Goal: Transaction & Acquisition: Purchase product/service

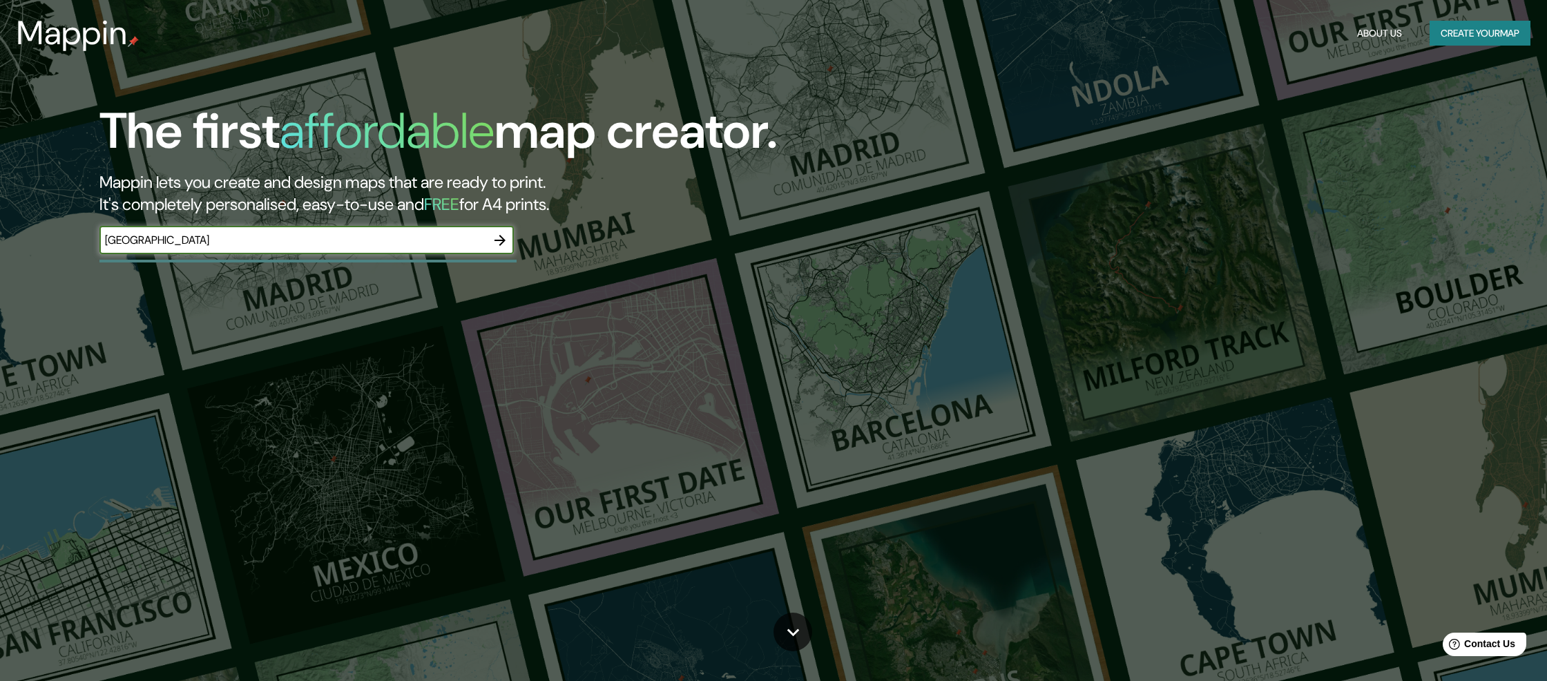
type input "pamplona"
click at [508, 243] on icon "button" at bounding box center [500, 240] width 17 height 17
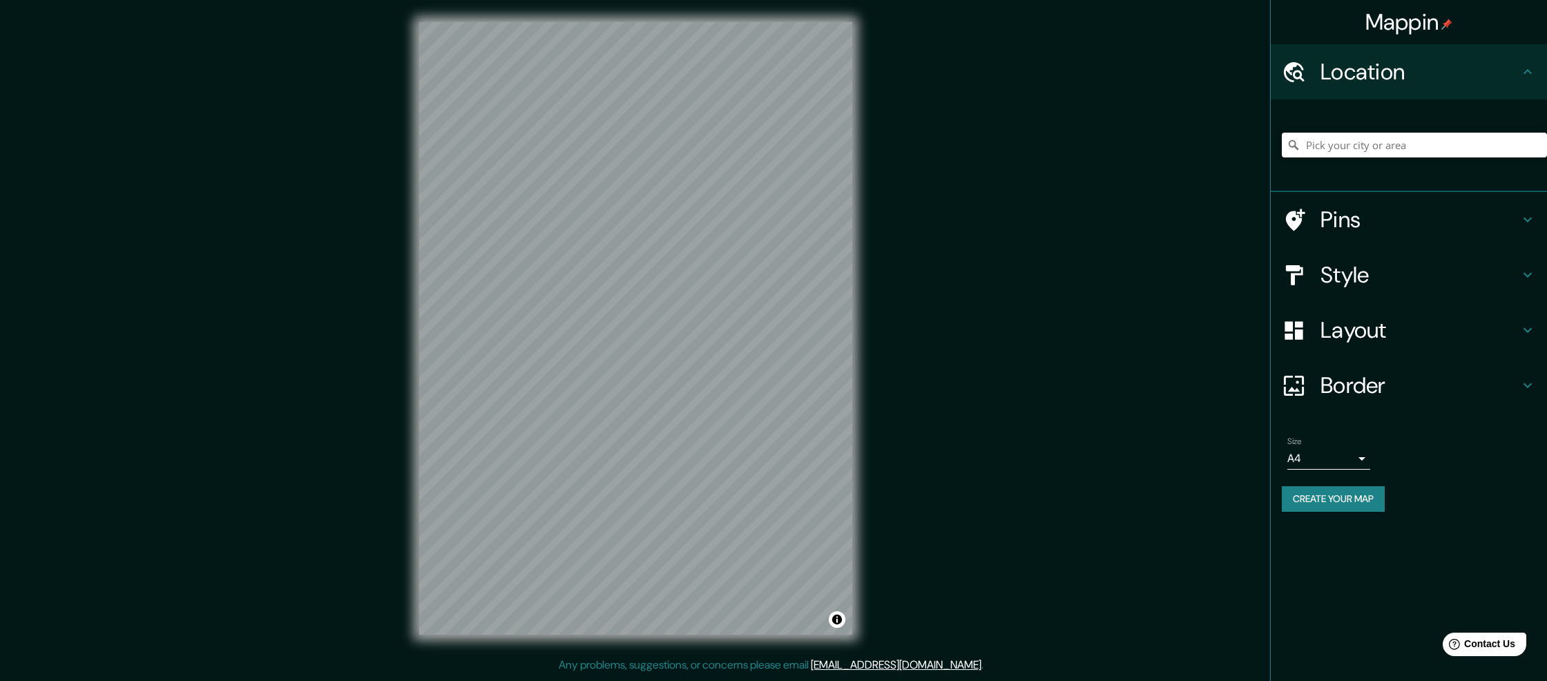
click at [1425, 148] on input "Pick your city or area" at bounding box center [1414, 145] width 265 height 25
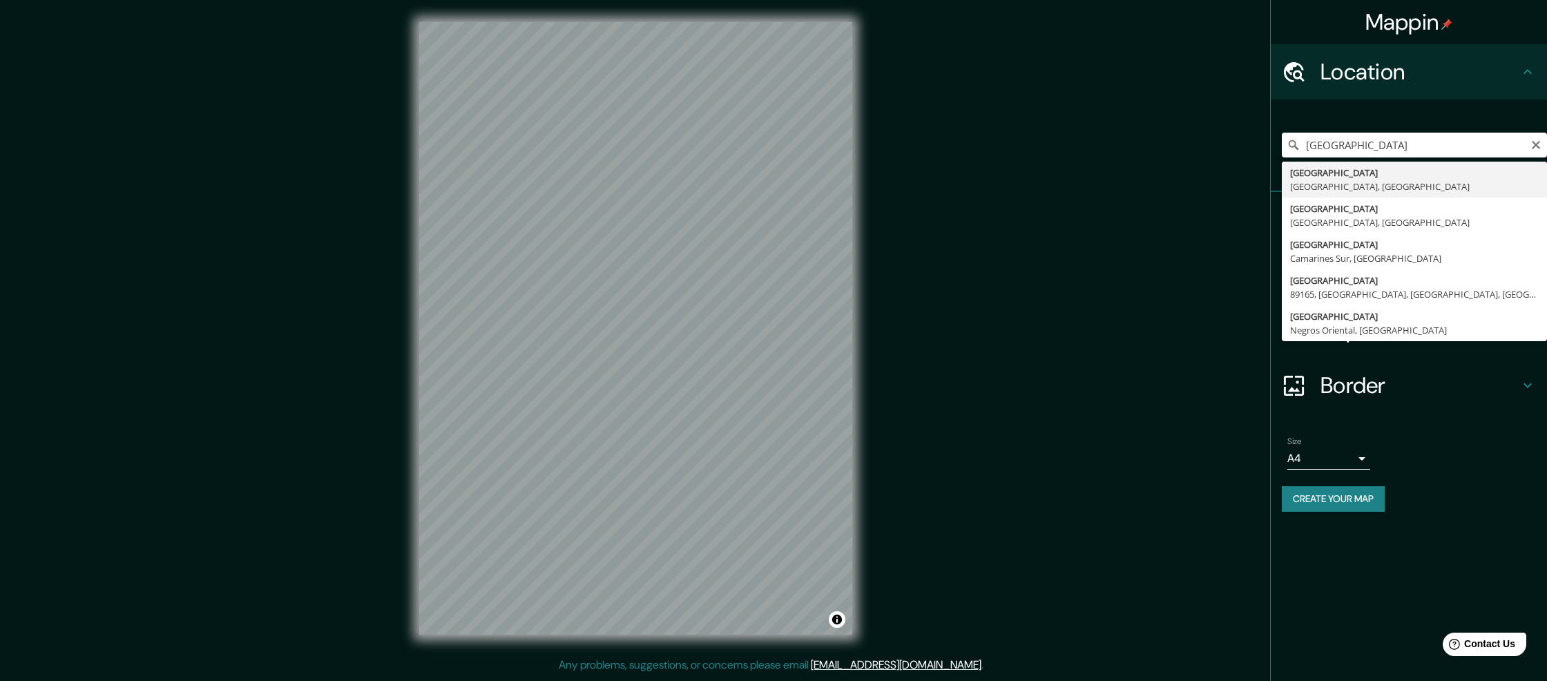
type input "[GEOGRAPHIC_DATA], [GEOGRAPHIC_DATA], [GEOGRAPHIC_DATA]"
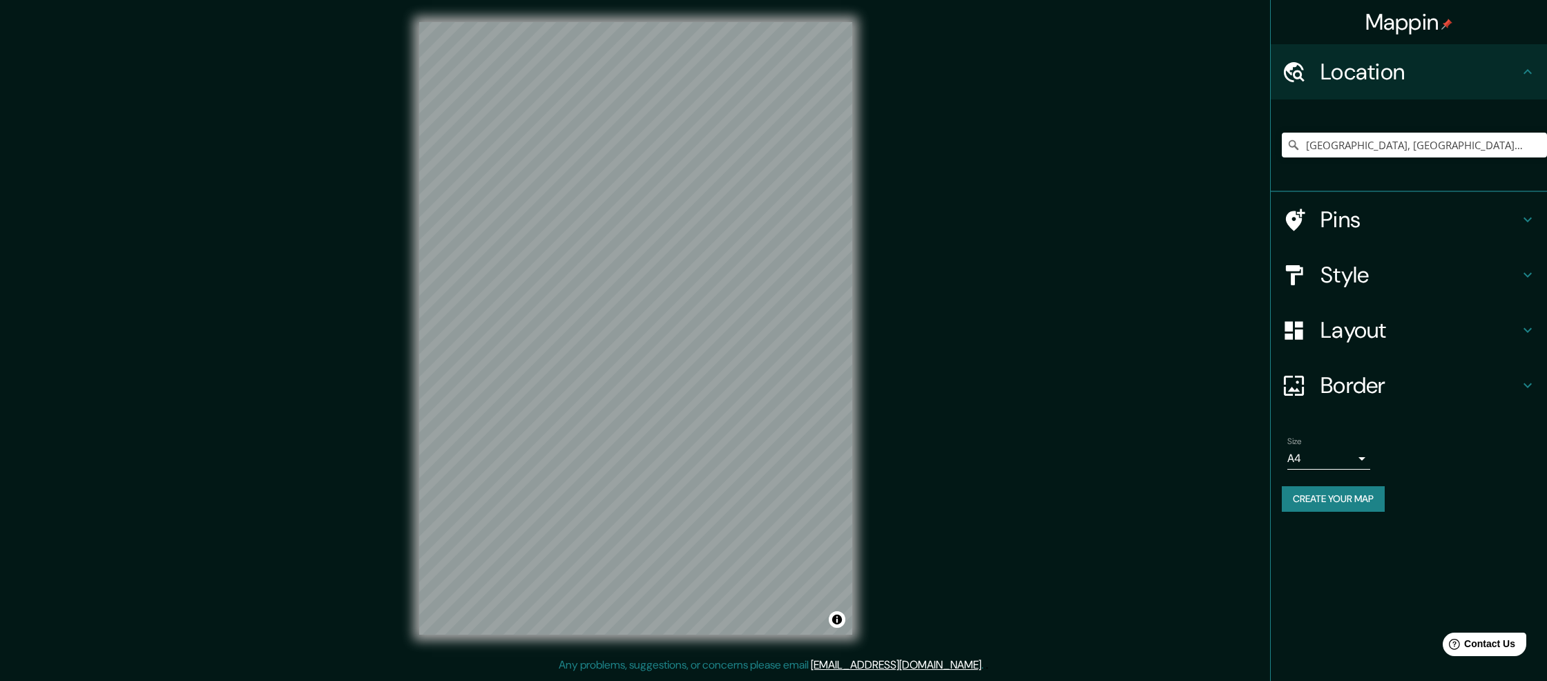
click at [1349, 497] on button "Create your map" at bounding box center [1333, 499] width 103 height 26
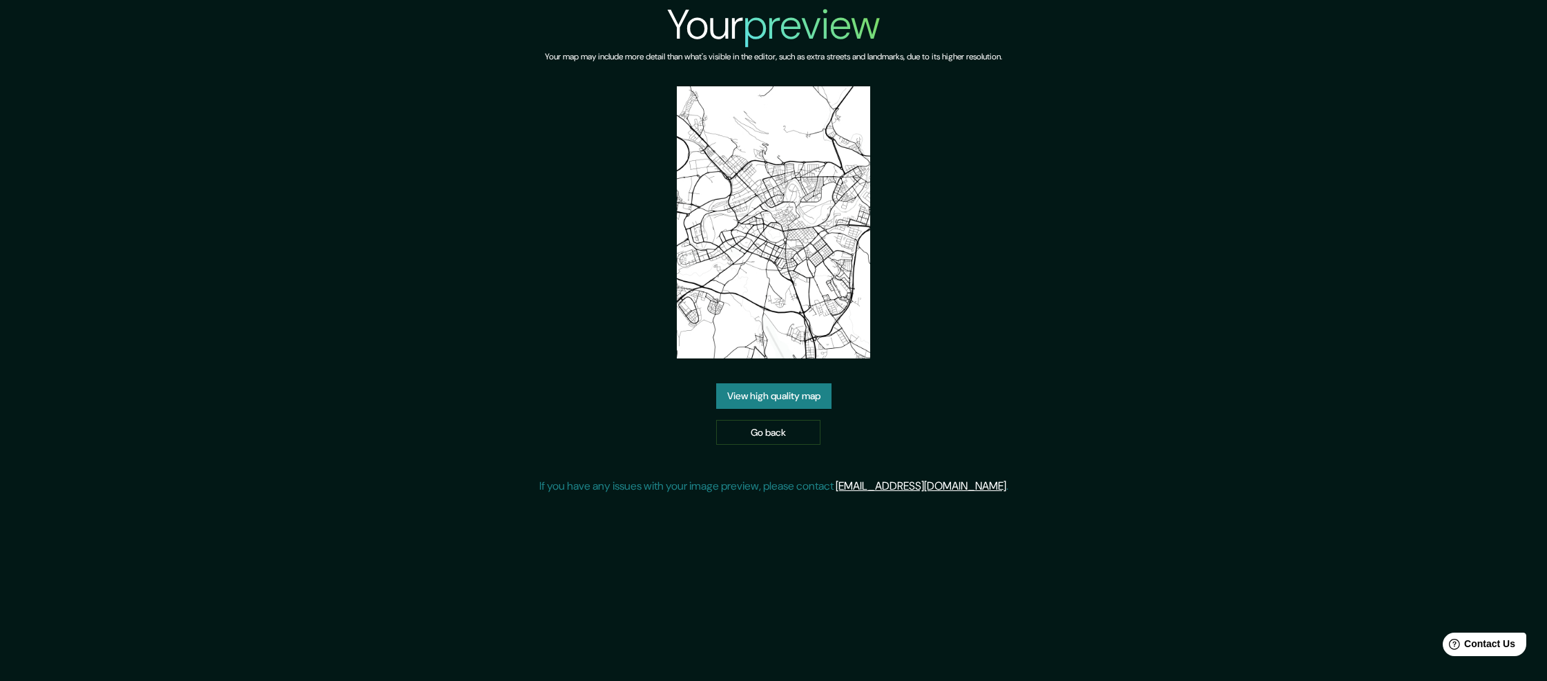
click at [767, 383] on link "View high quality map" at bounding box center [773, 396] width 115 height 26
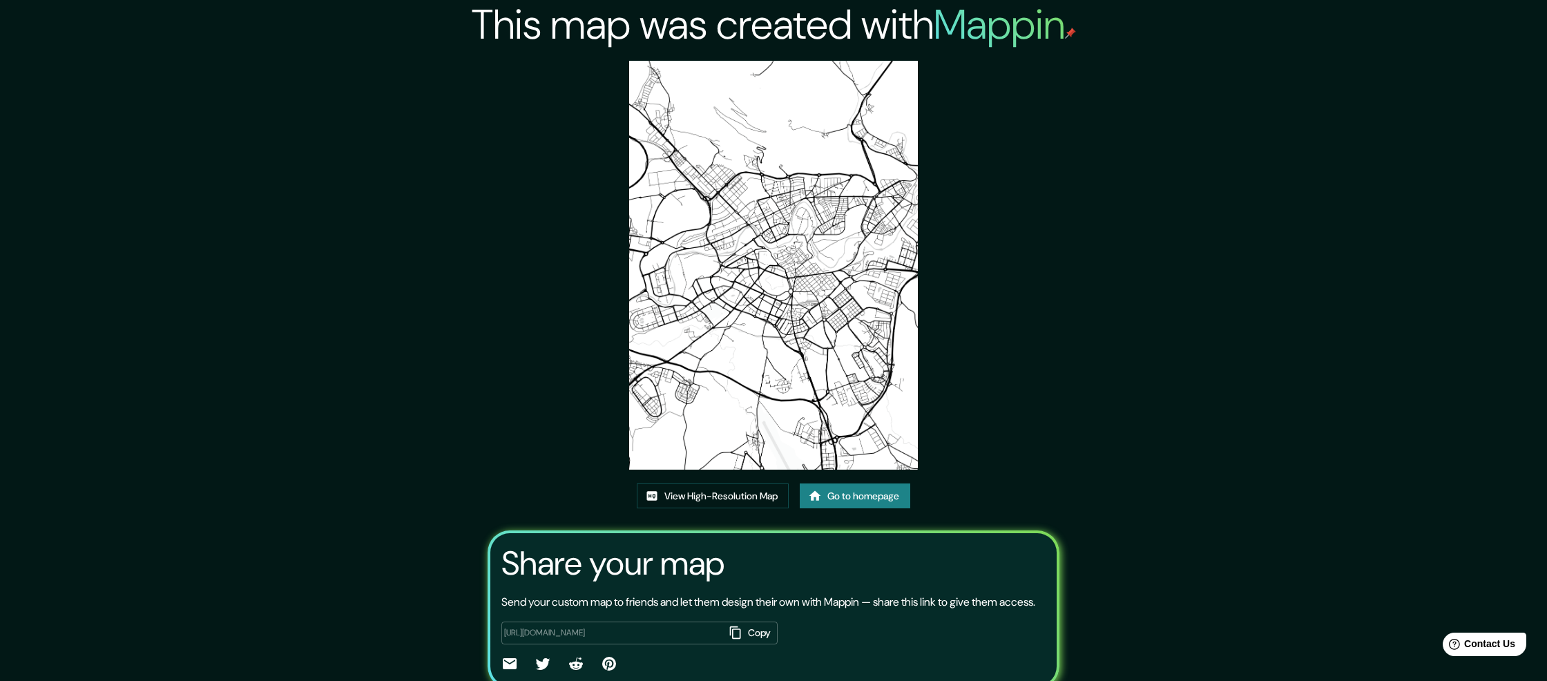
click at [757, 276] on img at bounding box center [773, 265] width 289 height 409
click at [713, 490] on link "View High-Resolution Map" at bounding box center [713, 496] width 152 height 26
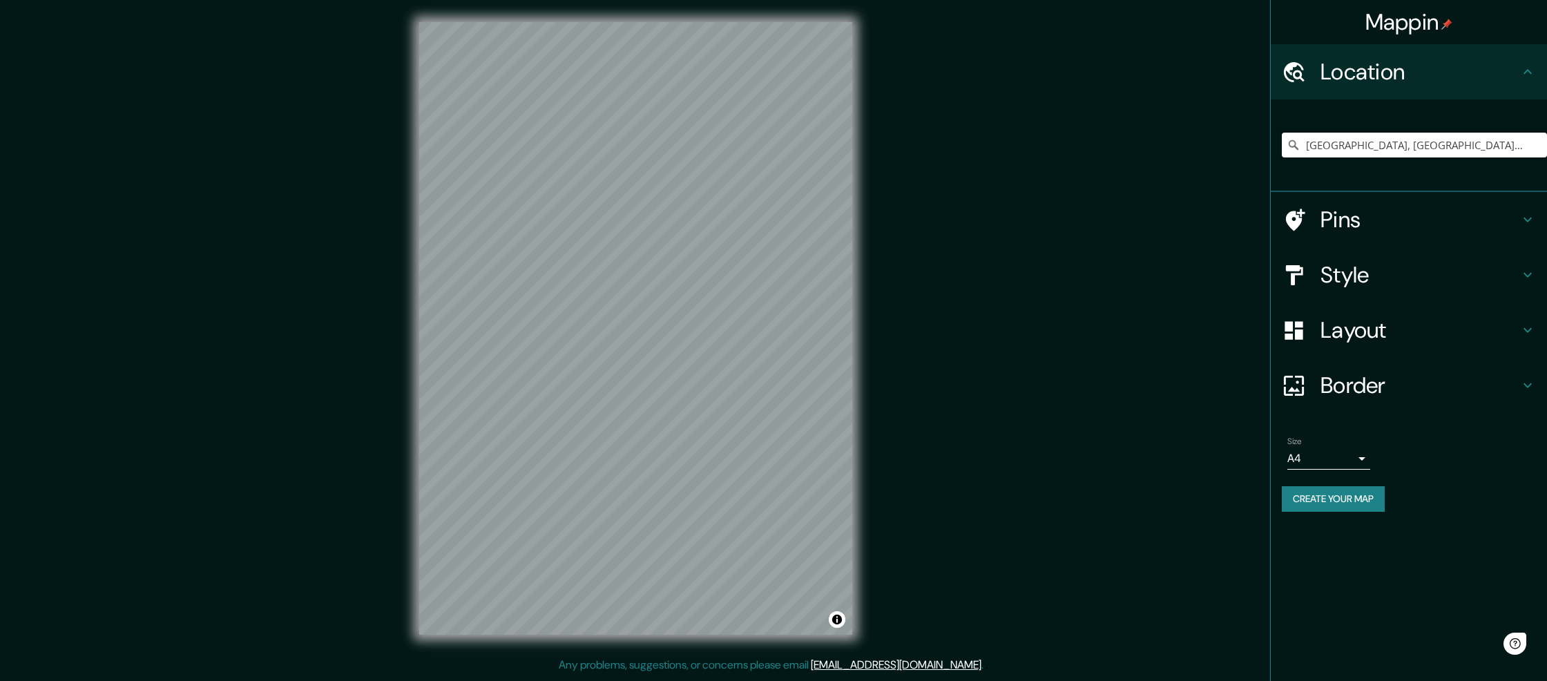
click at [1456, 143] on input "[GEOGRAPHIC_DATA], [GEOGRAPHIC_DATA], [GEOGRAPHIC_DATA]" at bounding box center [1414, 145] width 265 height 25
click at [1456, 143] on input "Pamplona, Navarra, España" at bounding box center [1414, 145] width 265 height 25
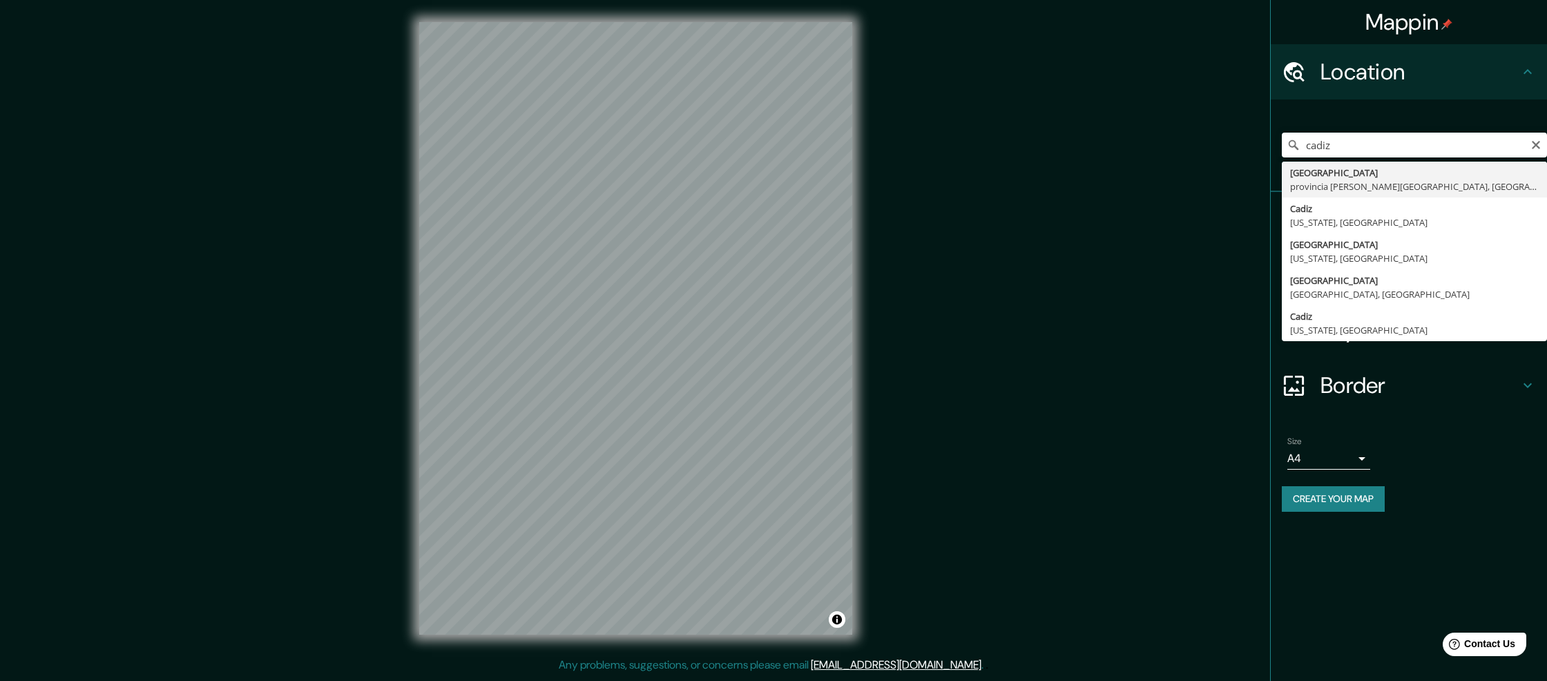
type input "Cádiz, provincia de Cádiz, España"
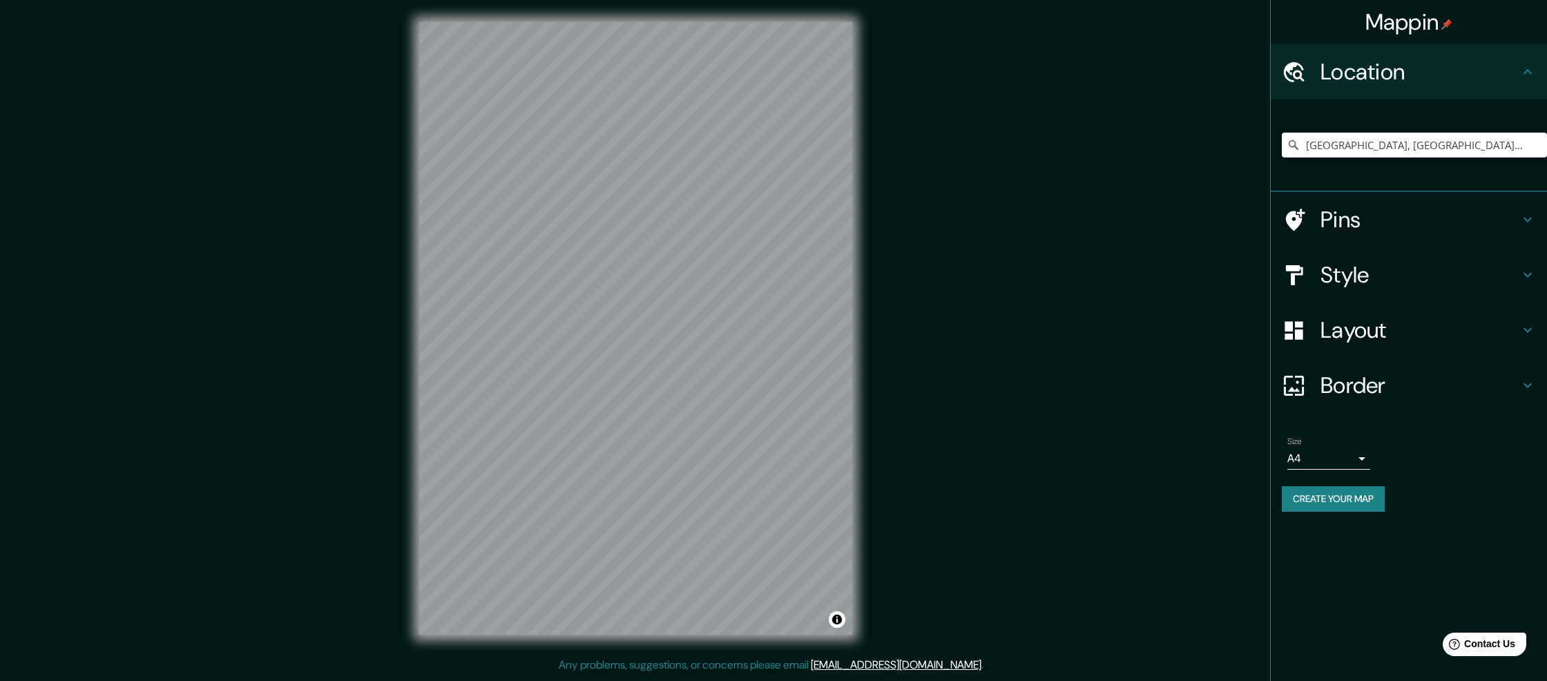
click at [1337, 500] on button "Create your map" at bounding box center [1333, 499] width 103 height 26
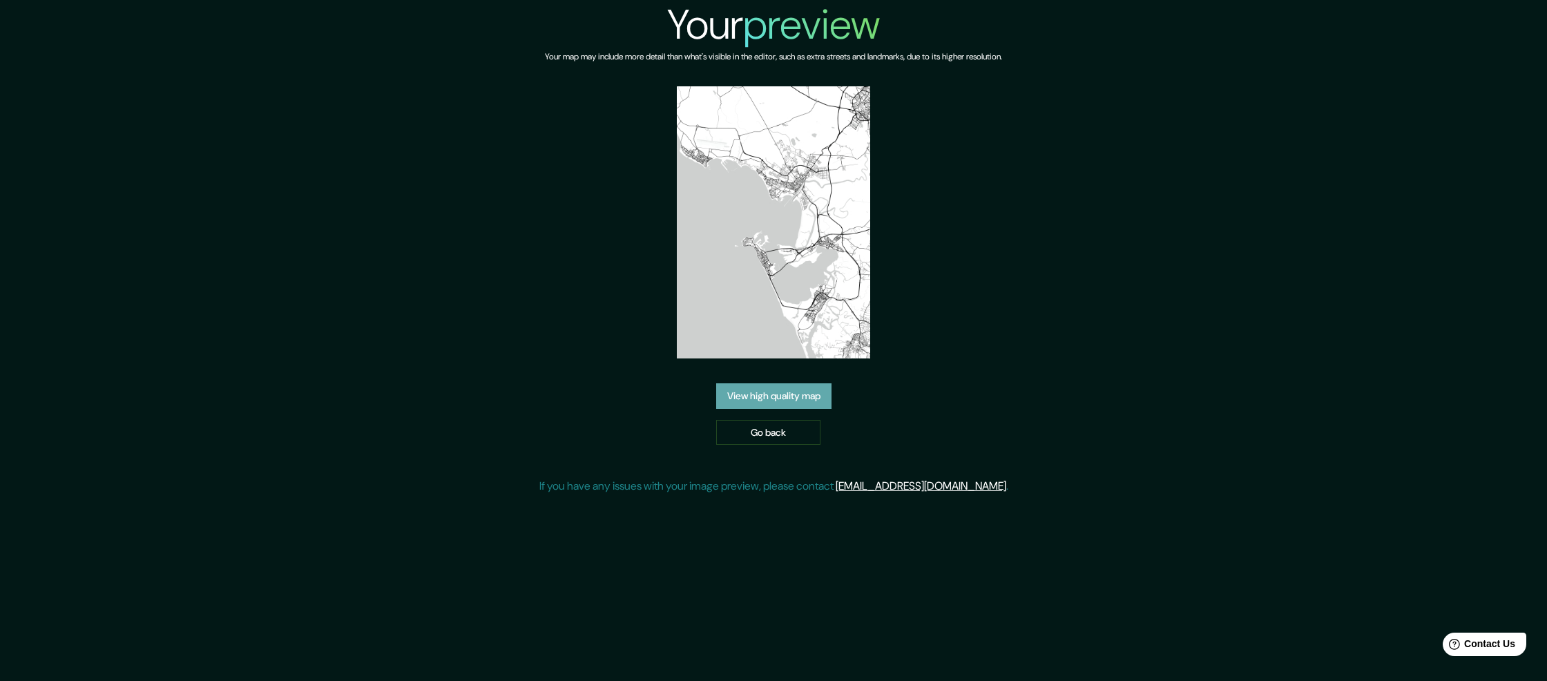
click at [793, 402] on link "View high quality map" at bounding box center [773, 396] width 115 height 26
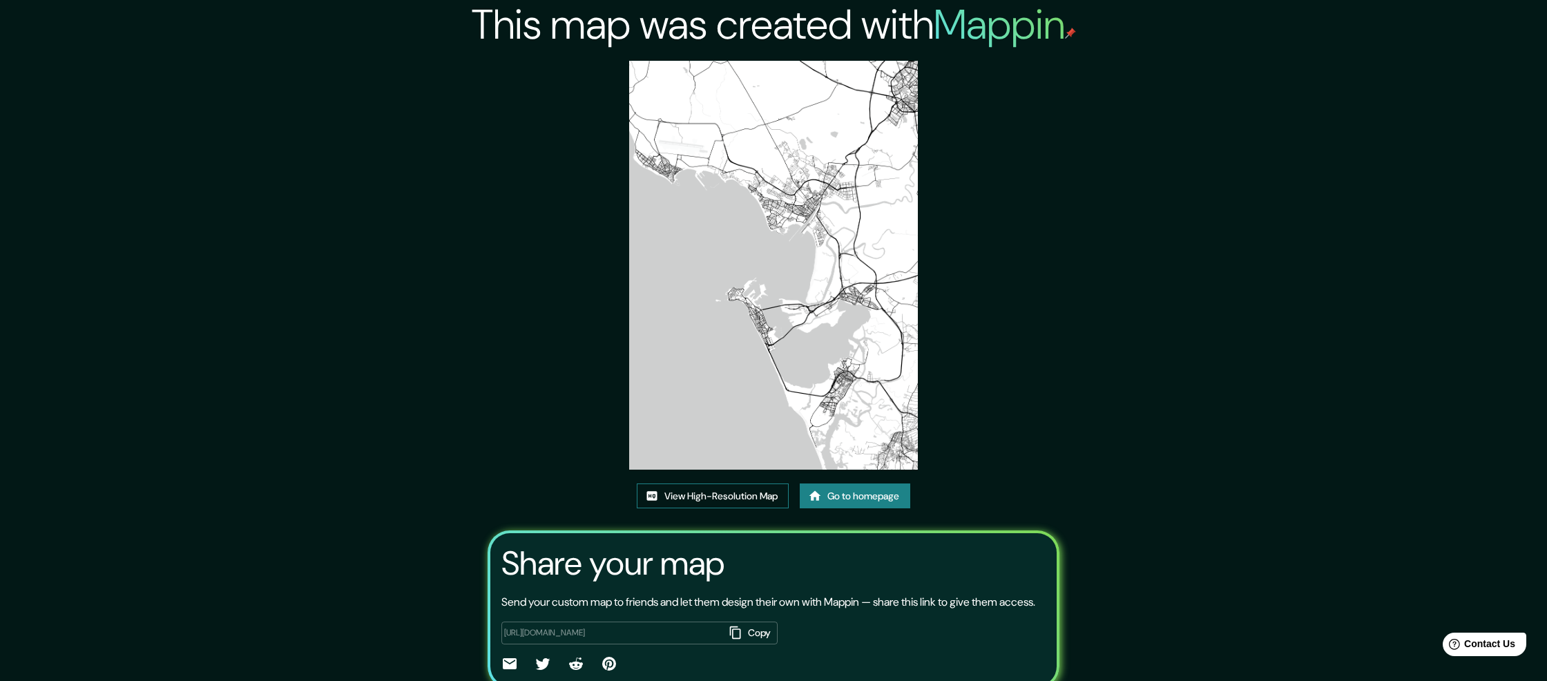
click at [715, 500] on link "View High-Resolution Map" at bounding box center [713, 496] width 152 height 26
